Goal: Information Seeking & Learning: Learn about a topic

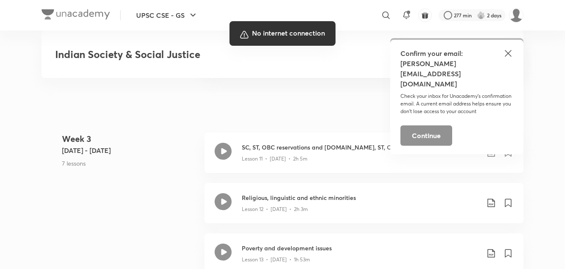
click at [265, 136] on div at bounding box center [282, 134] width 565 height 269
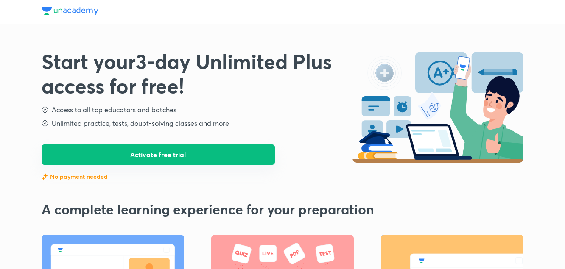
click at [194, 156] on button "Activate free trial" at bounding box center [158, 155] width 233 height 20
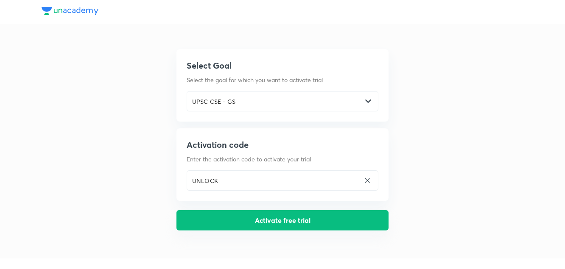
click at [260, 220] on button "Activate free trial" at bounding box center [282, 220] width 212 height 20
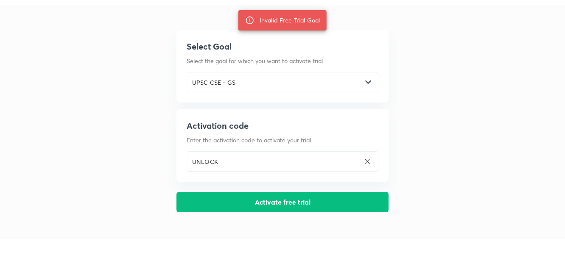
scroll to position [20, 0]
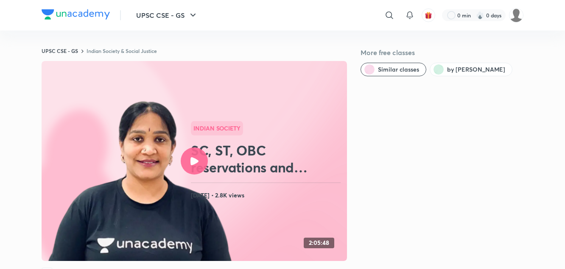
click at [197, 154] on div at bounding box center [194, 161] width 27 height 27
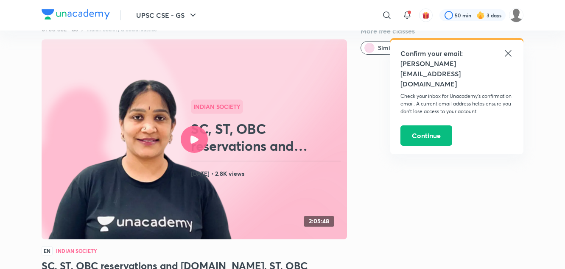
scroll to position [21, 0]
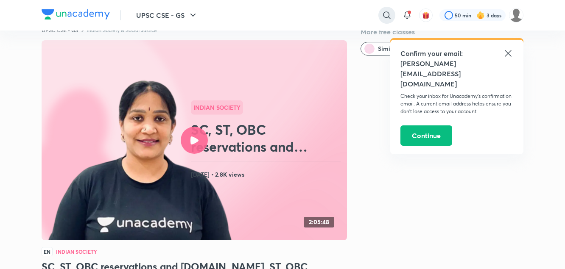
click at [388, 14] on icon at bounding box center [387, 15] width 10 height 10
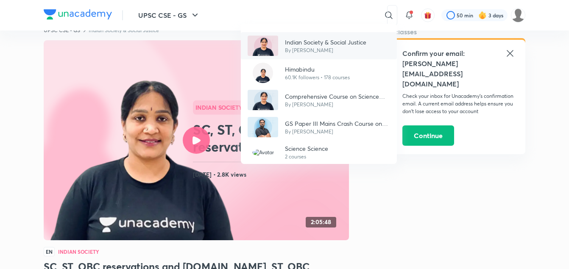
click at [315, 48] on p "By Himabindu" at bounding box center [325, 51] width 81 height 8
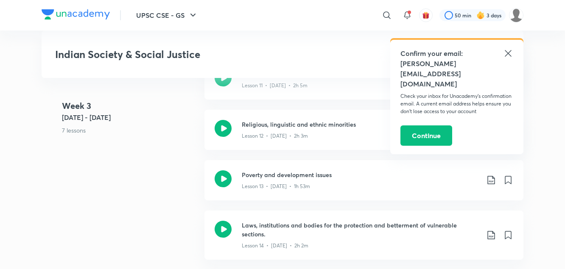
scroll to position [1069, 0]
click at [299, 136] on p "Lesson 12 • Apr 16 • 2h 3m" at bounding box center [275, 136] width 66 height 8
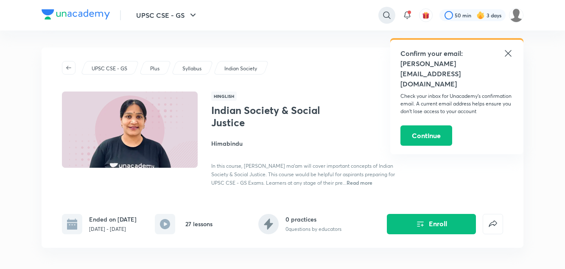
click at [383, 15] on icon at bounding box center [386, 14] width 7 height 7
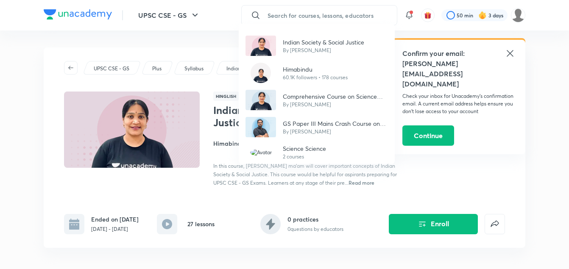
click at [359, 15] on div "Indian Society & Social Justice By Himabindu Himabindu 60.1K followers • 178 co…" at bounding box center [284, 134] width 569 height 269
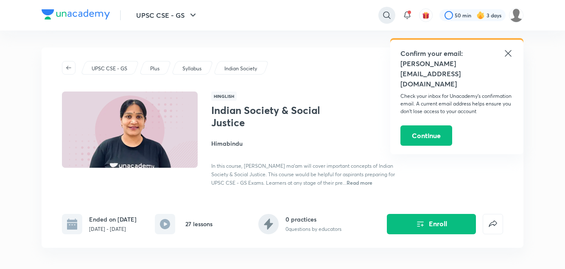
click at [382, 14] on icon at bounding box center [387, 15] width 10 height 10
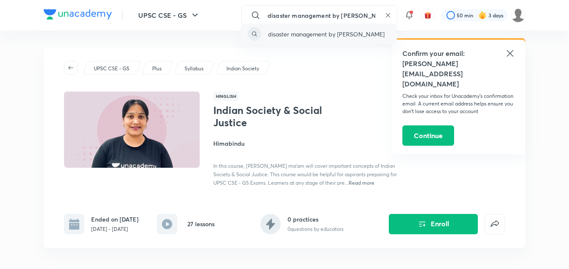
type input "disaster management by chetan"
click at [351, 34] on p "disaster management by chetan" at bounding box center [326, 34] width 117 height 9
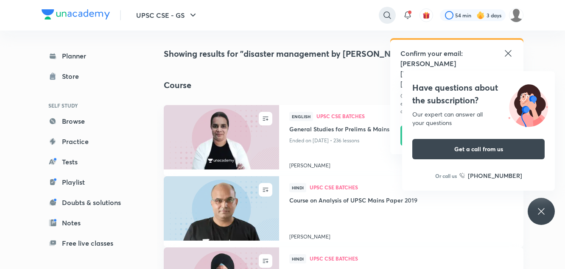
click at [385, 18] on icon at bounding box center [387, 15] width 10 height 10
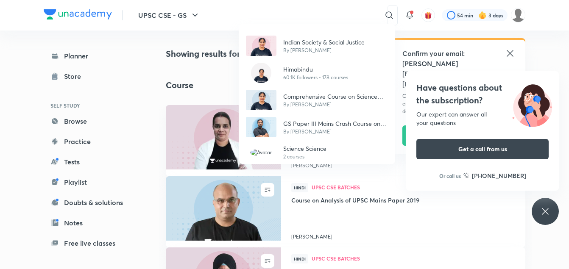
click at [366, 14] on div "Indian Society & Social Justice By Himabindu Himabindu 60.1K followers • 178 co…" at bounding box center [284, 134] width 569 height 269
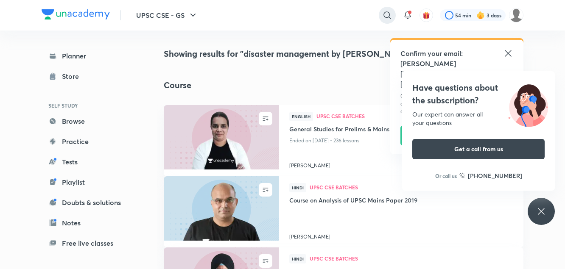
click at [385, 17] on icon at bounding box center [386, 14] width 7 height 7
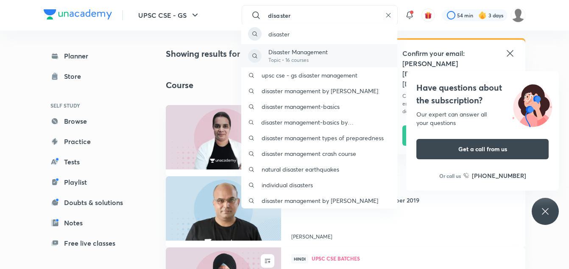
type input "disaster"
click at [318, 59] on p "Topic • 16 courses" at bounding box center [297, 60] width 59 height 8
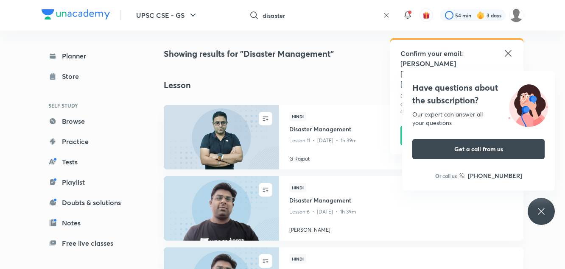
click at [509, 55] on icon at bounding box center [508, 53] width 10 height 10
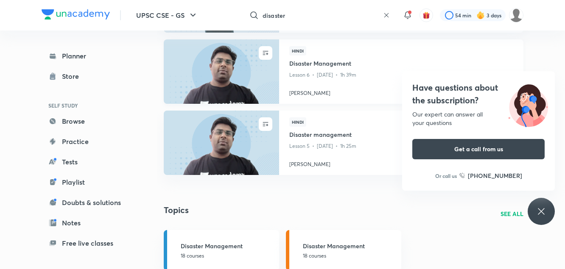
scroll to position [123, 0]
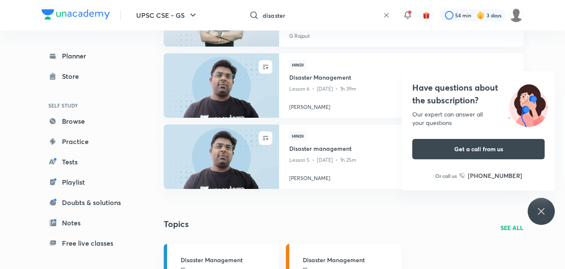
click at [385, 17] on icon at bounding box center [386, 15] width 7 height 7
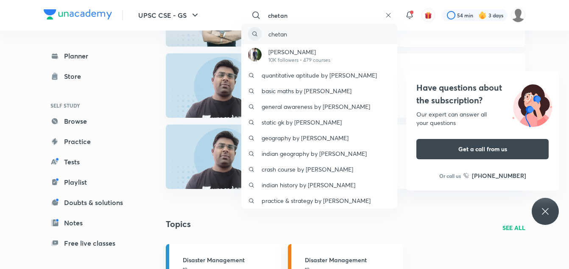
type input "chetan"
click at [309, 34] on div "chetan" at bounding box center [319, 34] width 156 height 20
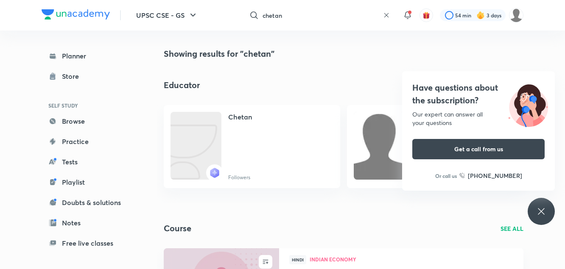
click at [386, 14] on icon at bounding box center [386, 15] width 7 height 7
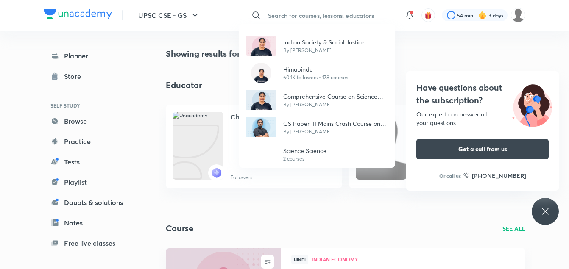
type input "i"
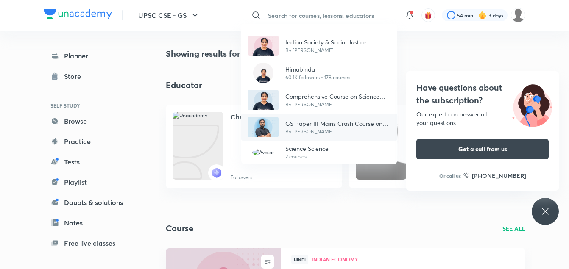
click at [262, 128] on img at bounding box center [263, 127] width 31 height 20
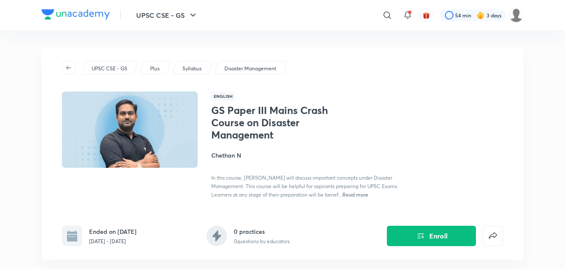
click at [199, 139] on div "English GS Paper III Mains Crash Course on Disaster Management Chethan N In thi…" at bounding box center [282, 145] width 441 height 107
click at [166, 136] on img at bounding box center [130, 130] width 138 height 78
click at [384, 11] on icon at bounding box center [387, 15] width 10 height 10
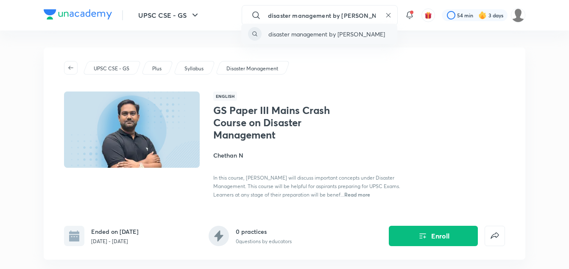
type input "disaster management by chethan n"
click at [372, 31] on div "disaster management by chethan n" at bounding box center [319, 34] width 156 height 20
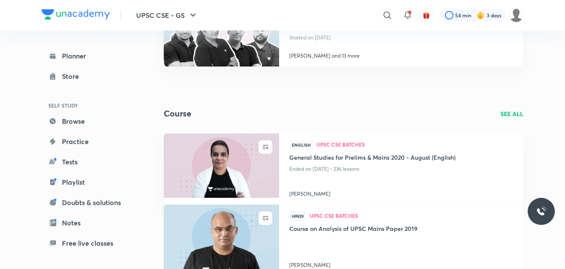
click at [374, 242] on div at bounding box center [401, 246] width 224 height 23
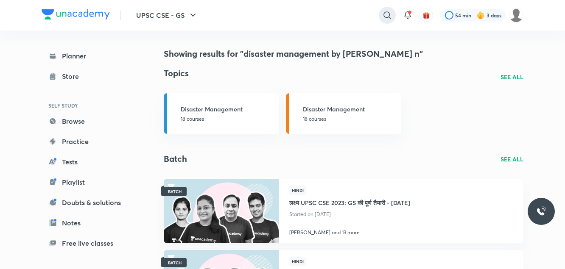
click at [384, 18] on icon at bounding box center [387, 15] width 10 height 10
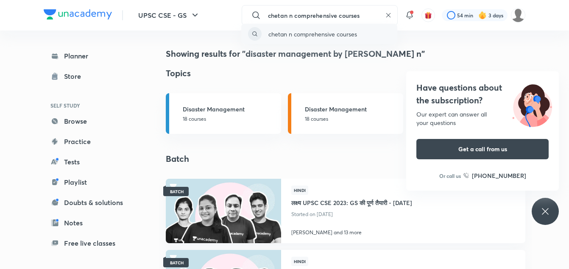
type input "chetan n comprehensive courses"
click at [360, 34] on div "chetan n comprehensive courses" at bounding box center [319, 34] width 156 height 20
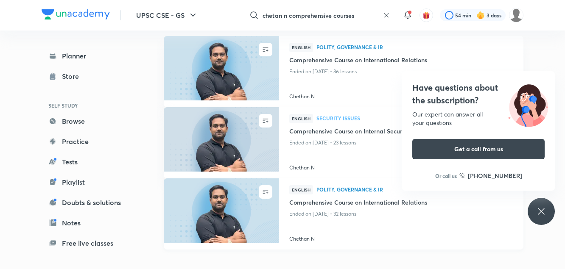
scroll to position [69, 0]
click at [249, 93] on img at bounding box center [220, 69] width 117 height 66
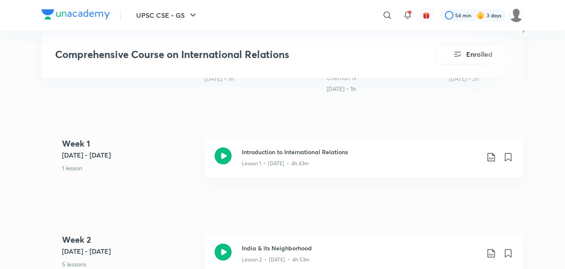
scroll to position [350, 0]
click at [263, 159] on p "Lesson 1 • [DATE] • 4h 43m" at bounding box center [275, 163] width 67 height 8
